Goal: Task Accomplishment & Management: Manage account settings

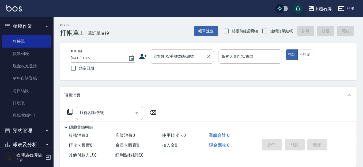
click at [183, 51] on div "顧客姓名/手機號碼/編號" at bounding box center [182, 56] width 64 height 14
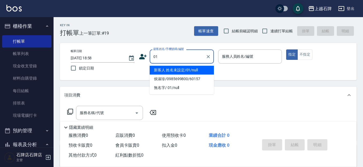
type input "新客人 姓名未設定/01/null"
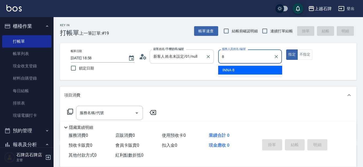
type input "INNA-8"
type button "true"
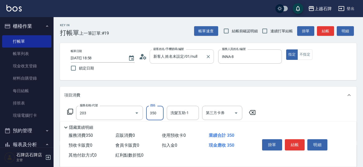
type input "B級洗+剪(203)"
type input "450"
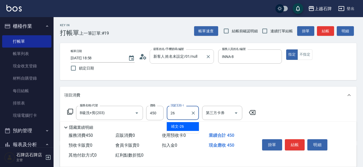
type input "靖文-26"
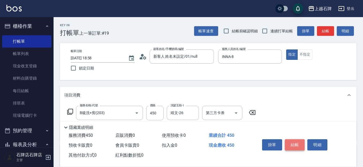
click at [303, 139] on button "結帳" at bounding box center [295, 144] width 20 height 11
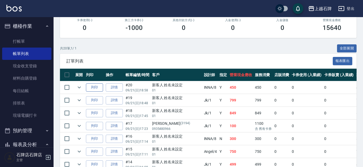
scroll to position [134, 0]
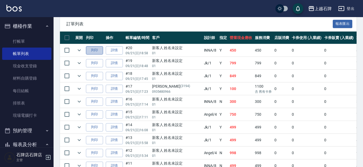
click at [91, 49] on button "列印" at bounding box center [94, 50] width 17 height 8
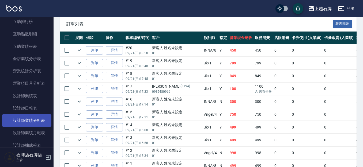
scroll to position [241, 0]
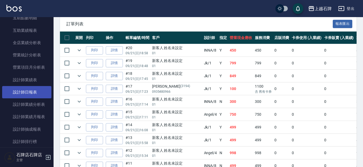
click at [24, 95] on link "設計師日報表" at bounding box center [26, 92] width 49 height 12
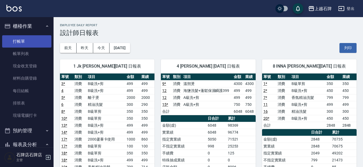
click at [10, 43] on link "打帳單" at bounding box center [26, 41] width 49 height 12
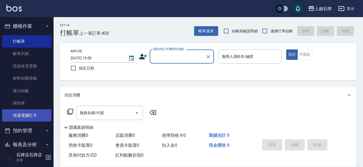
click at [14, 116] on link "現場電腦打卡" at bounding box center [26, 115] width 49 height 12
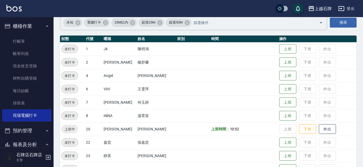
scroll to position [54, 0]
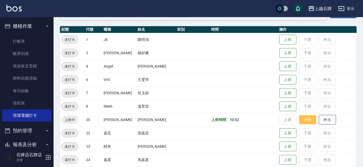
click at [306, 121] on button "下班" at bounding box center [307, 119] width 17 height 9
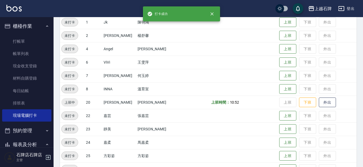
scroll to position [80, 0]
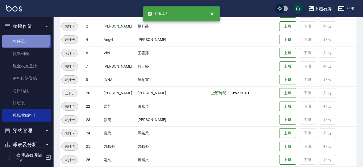
click at [15, 39] on link "打帳單" at bounding box center [26, 41] width 49 height 12
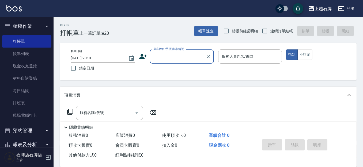
click at [180, 51] on label "顧客姓名/手機號碼/編號" at bounding box center [168, 49] width 30 height 4
click at [180, 52] on input "顧客姓名/手機號碼/編號" at bounding box center [177, 56] width 51 height 9
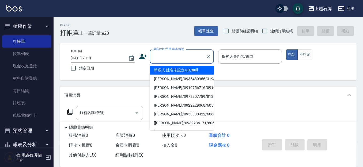
drag, startPoint x: 181, startPoint y: 56, endPoint x: 220, endPoint y: 59, distance: 38.3
click at [182, 56] on input "顧客姓名/手機號碼/編號" at bounding box center [177, 56] width 51 height 9
drag, startPoint x: 195, startPoint y: 67, endPoint x: 266, endPoint y: 75, distance: 71.1
click at [197, 67] on li "新客人 姓名未設定/01/null" at bounding box center [182, 70] width 64 height 9
type input "1"
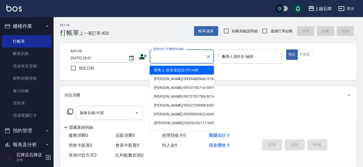
type input "新客人 姓名未設定/01/null"
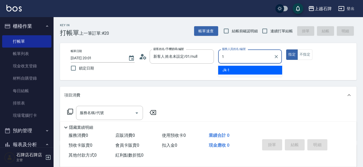
click at [266, 67] on div "Jk -1" at bounding box center [250, 70] width 64 height 9
type input "Jk-1"
click at [120, 110] on input "服務名稱/代號" at bounding box center [105, 112] width 54 height 9
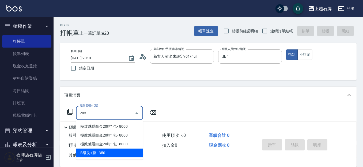
click at [120, 154] on span "B級洗+剪 - 350" at bounding box center [109, 153] width 67 height 9
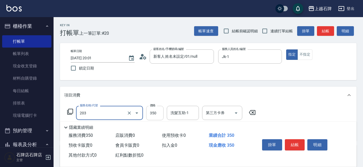
type input "B級洗+剪(203)"
click at [151, 114] on input "350" at bounding box center [154, 113] width 17 height 14
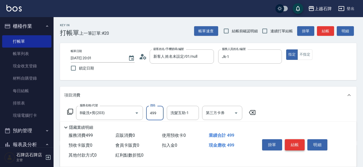
type input "499"
click at [296, 142] on button "結帳" at bounding box center [295, 144] width 20 height 11
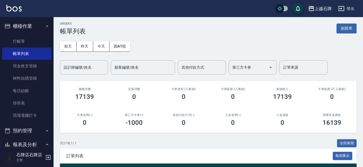
scroll to position [54, 0]
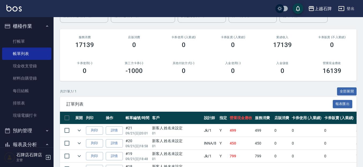
click at [88, 125] on td "列印" at bounding box center [95, 130] width 20 height 13
drag, startPoint x: 92, startPoint y: 130, endPoint x: 157, endPoint y: 124, distance: 65.5
click at [92, 130] on button "列印" at bounding box center [94, 131] width 17 height 8
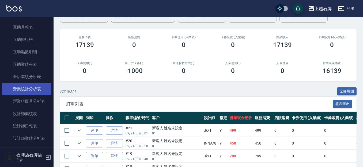
scroll to position [214, 0]
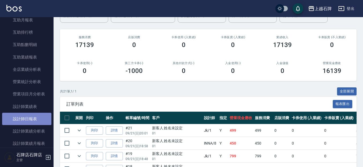
click at [28, 120] on link "設計師日報表" at bounding box center [26, 119] width 49 height 12
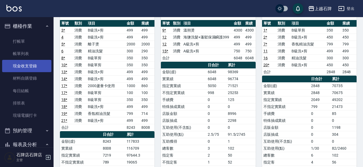
drag, startPoint x: 25, startPoint y: 62, endPoint x: 22, endPoint y: 62, distance: 2.9
click at [25, 62] on link "現金收支登錄" at bounding box center [26, 66] width 49 height 12
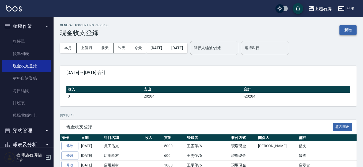
click at [343, 28] on button "新增" at bounding box center [347, 30] width 17 height 10
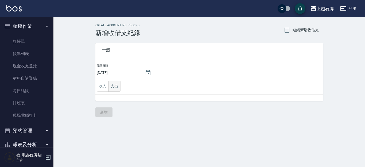
click at [115, 90] on button "支出" at bounding box center [115, 86] width 12 height 11
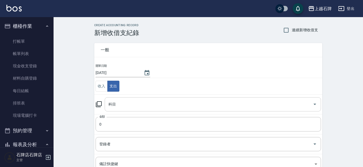
click at [154, 103] on input "科目" at bounding box center [208, 104] width 203 height 9
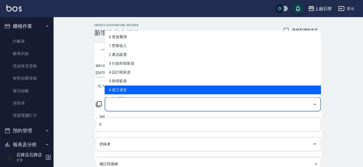
click at [160, 91] on li "6 員工借支" at bounding box center [213, 90] width 216 height 9
type input "6 員工借支"
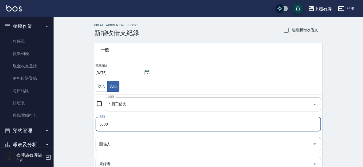
type input "5000"
click at [148, 143] on input "關係人" at bounding box center [204, 144] width 212 height 9
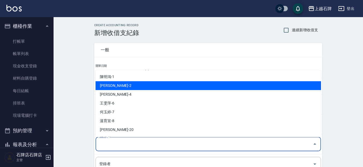
click at [156, 74] on li "陳明鴻-1" at bounding box center [208, 76] width 225 height 9
type input "陳明鴻-1"
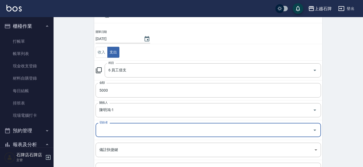
scroll to position [82, 0]
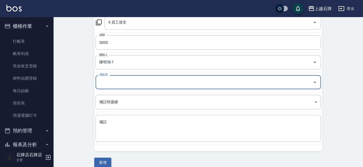
click at [153, 85] on input "登錄者" at bounding box center [204, 82] width 212 height 9
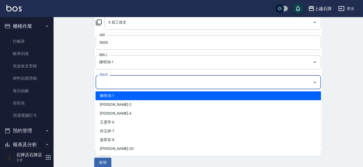
click at [151, 93] on li "陳明鴻-1" at bounding box center [208, 95] width 225 height 9
type input "陳明鴻-1"
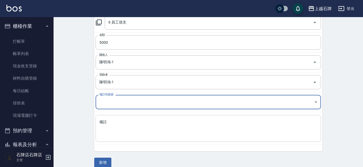
click at [157, 123] on textarea "備註" at bounding box center [208, 129] width 218 height 18
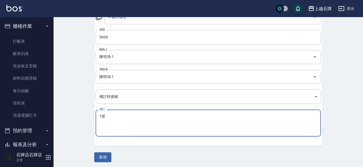
scroll to position [89, 0]
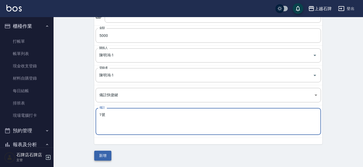
type textarea "1號"
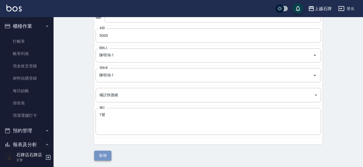
click at [111, 155] on button "新增" at bounding box center [102, 156] width 17 height 10
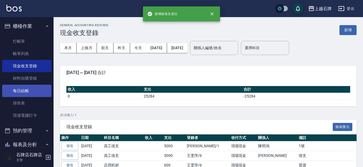
click at [37, 93] on link "每日結帳" at bounding box center [26, 91] width 49 height 12
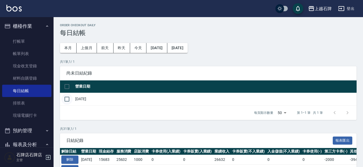
click at [71, 101] on td at bounding box center [67, 99] width 14 height 13
click at [71, 101] on input "checkbox" at bounding box center [66, 99] width 11 height 11
checkbox input "true"
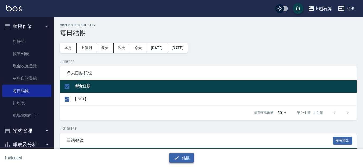
click at [183, 156] on button "結帳" at bounding box center [181, 158] width 25 height 10
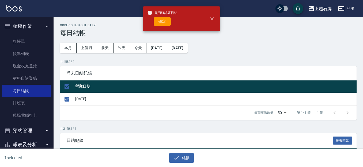
drag, startPoint x: 163, startPoint y: 16, endPoint x: 162, endPoint y: 20, distance: 4.6
click at [163, 16] on div "是否確認要日結 確定" at bounding box center [162, 19] width 30 height 22
click at [162, 21] on button "確定" at bounding box center [162, 21] width 17 height 8
checkbox input "false"
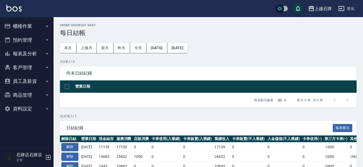
click at [44, 49] on button "報表及分析" at bounding box center [26, 54] width 49 height 14
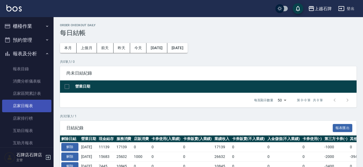
click at [23, 106] on link "店家日報表" at bounding box center [26, 106] width 49 height 12
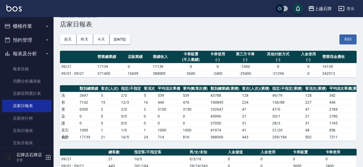
scroll to position [10, 0]
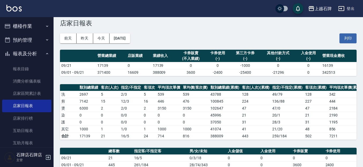
click at [328, 35] on div "[DATE] [DATE] [DATE] [DATE] 列印" at bounding box center [208, 38] width 296 height 23
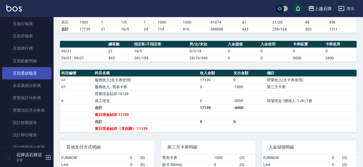
scroll to position [134, 0]
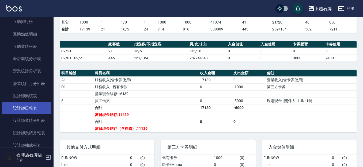
click at [34, 110] on link "設計師日報表" at bounding box center [26, 108] width 49 height 12
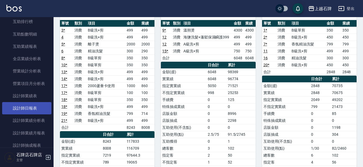
scroll to position [161, 0]
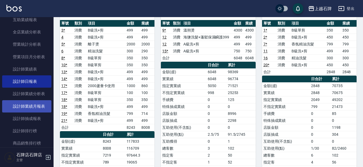
click at [38, 108] on link "設計師業績月報表" at bounding box center [26, 106] width 49 height 12
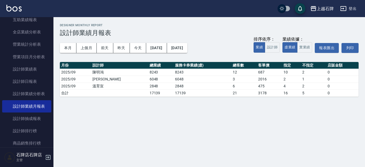
click at [304, 54] on div "排序依序： 業績 設計師 業績依據： 虛業績 實業績 報表匯出 列印" at bounding box center [306, 48] width 105 height 23
click at [305, 52] on button "實業績" at bounding box center [304, 47] width 15 height 10
click at [74, 52] on button "本月" at bounding box center [68, 48] width 17 height 10
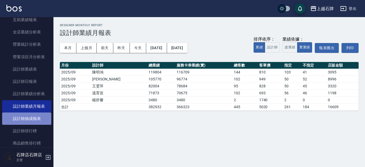
click at [39, 120] on link "設計師抽成報表" at bounding box center [26, 119] width 49 height 12
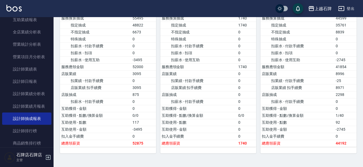
scroll to position [134, 0]
